Goal: Communication & Community: Answer question/provide support

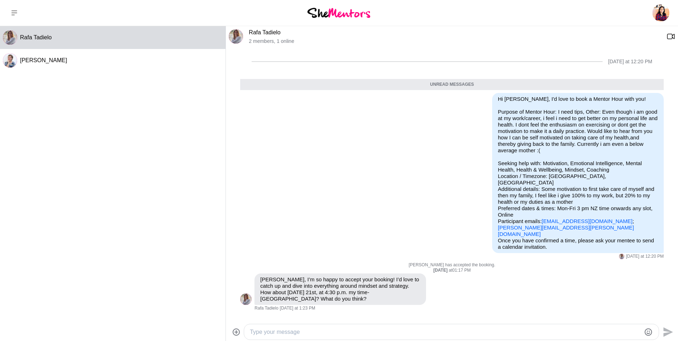
click at [376, 328] on textarea "Type your message" at bounding box center [445, 332] width 391 height 9
type textarea "yess, it works for me. Lets meet [DATE]! thank you so much for your time for he…"
click at [667, 328] on icon "Send" at bounding box center [666, 327] width 11 height 11
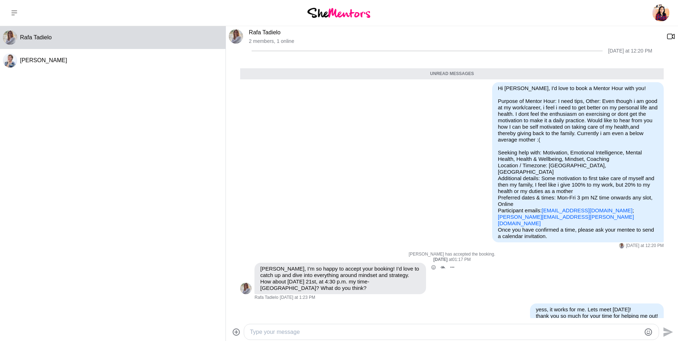
drag, startPoint x: 298, startPoint y: 269, endPoint x: 408, endPoint y: 269, distance: 110.4
click at [408, 269] on p "[PERSON_NAME], I’m so happy to accept your booking! I’d love to catch up and di…" at bounding box center [340, 278] width 160 height 26
drag, startPoint x: 408, startPoint y: 269, endPoint x: 297, endPoint y: 267, distance: 111.5
click at [297, 267] on p "[PERSON_NAME], I’m so happy to accept your booking! I’d love to catch up and di…" at bounding box center [340, 278] width 160 height 26
copy p "Thursday 21st, at 4:30 p.m. my time- Auckland?"
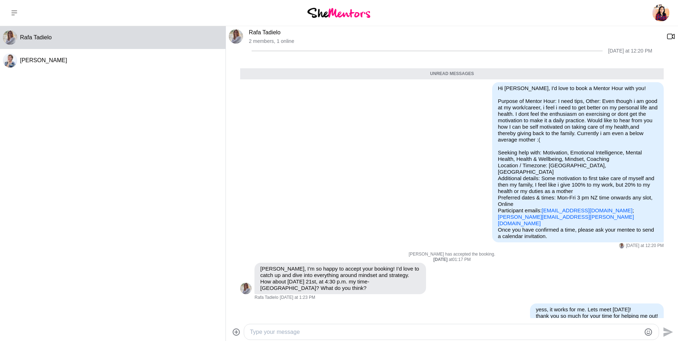
click at [515, 333] on textarea "Type your message" at bounding box center [445, 332] width 391 height 9
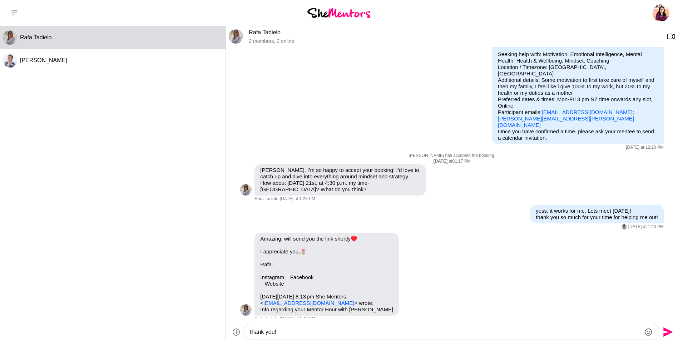
scroll to position [93, 0]
type textarea "thank you!"
click at [668, 329] on icon "Send" at bounding box center [668, 328] width 10 height 10
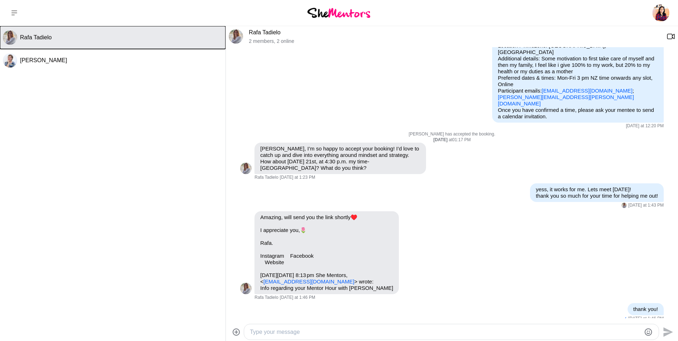
click at [41, 42] on button "Rafa Tadielo" at bounding box center [112, 37] width 225 height 23
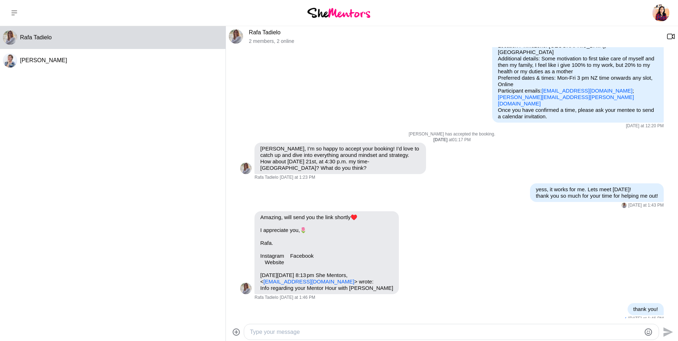
click at [256, 34] on link "Rafa Tadielo" at bounding box center [265, 32] width 32 height 6
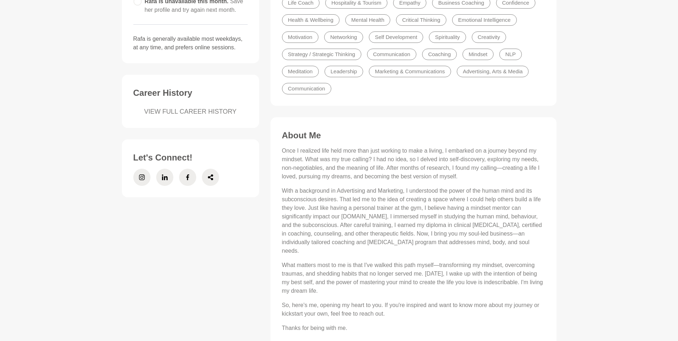
scroll to position [229, 0]
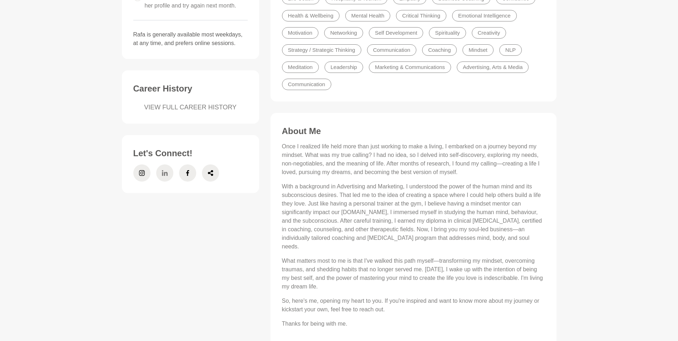
click at [168, 174] on span at bounding box center [164, 172] width 17 height 17
click at [215, 108] on link "VIEW FULL CAREER HISTORY" at bounding box center [190, 108] width 114 height 10
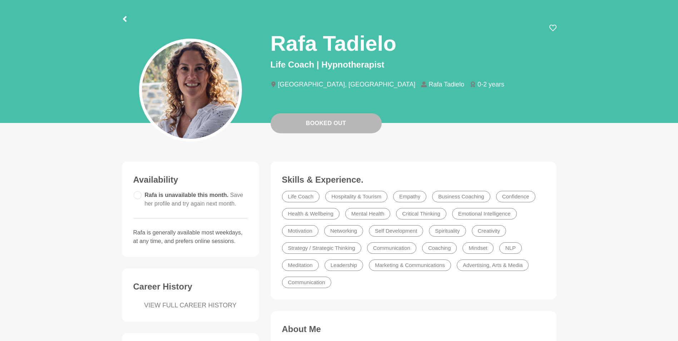
scroll to position [0, 0]
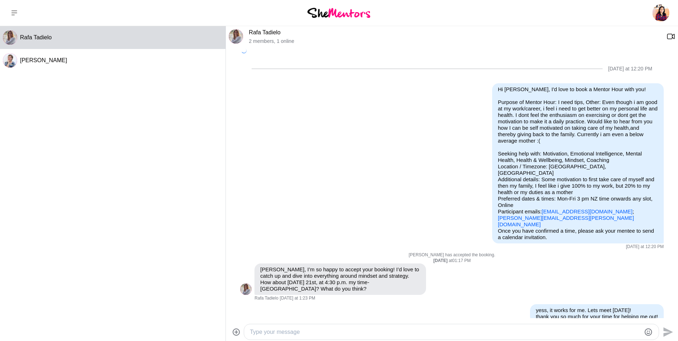
scroll to position [114, 0]
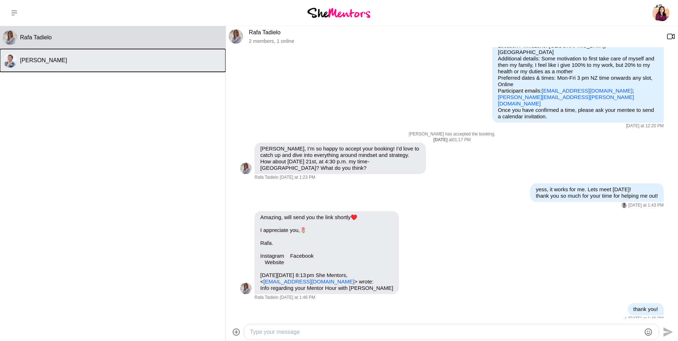
click at [65, 61] on div "[PERSON_NAME]" at bounding box center [121, 60] width 203 height 7
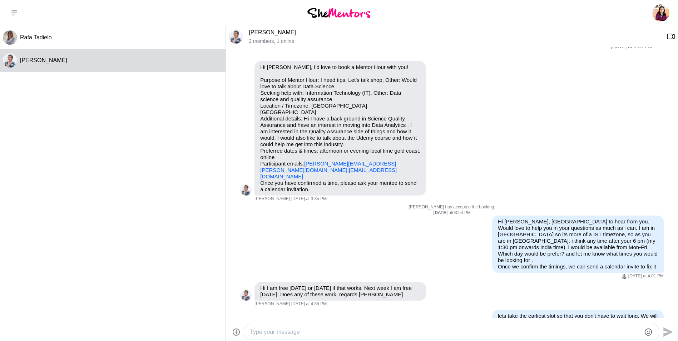
scroll to position [15, 0]
click at [336, 328] on textarea "Type your message" at bounding box center [445, 332] width 391 height 9
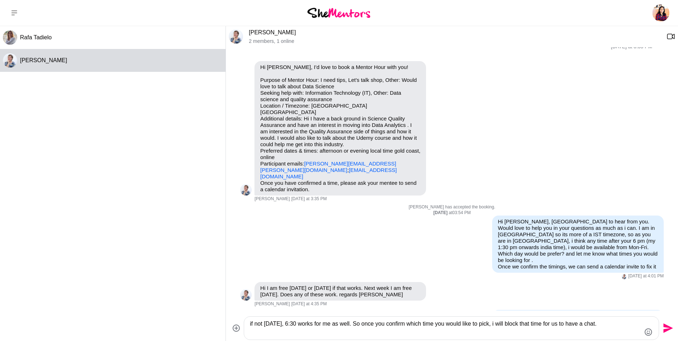
type textarea "if not [DATE], 6:30 works for me as well. So once you confirm which time you wo…"
click at [668, 328] on icon "Send" at bounding box center [666, 327] width 11 height 11
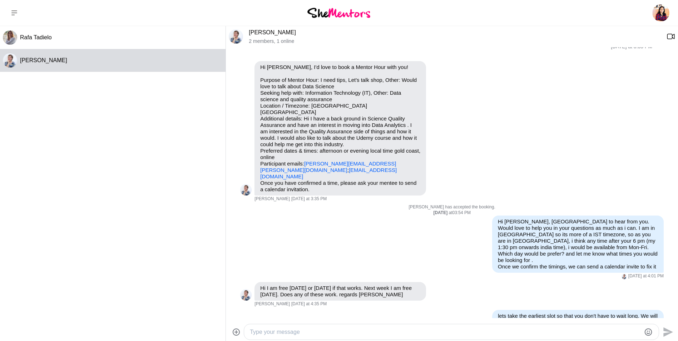
scroll to position [78, 0]
